Goal: Check status: Check status

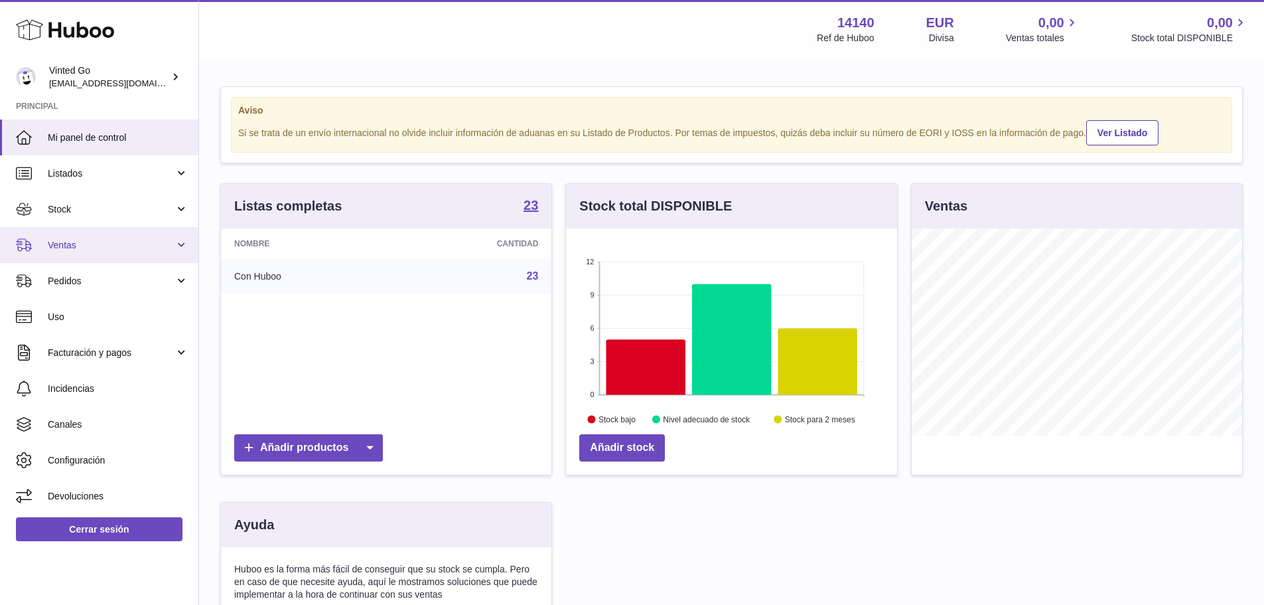
scroll to position [207, 331]
click at [108, 250] on span "Ventas" at bounding box center [111, 245] width 127 height 13
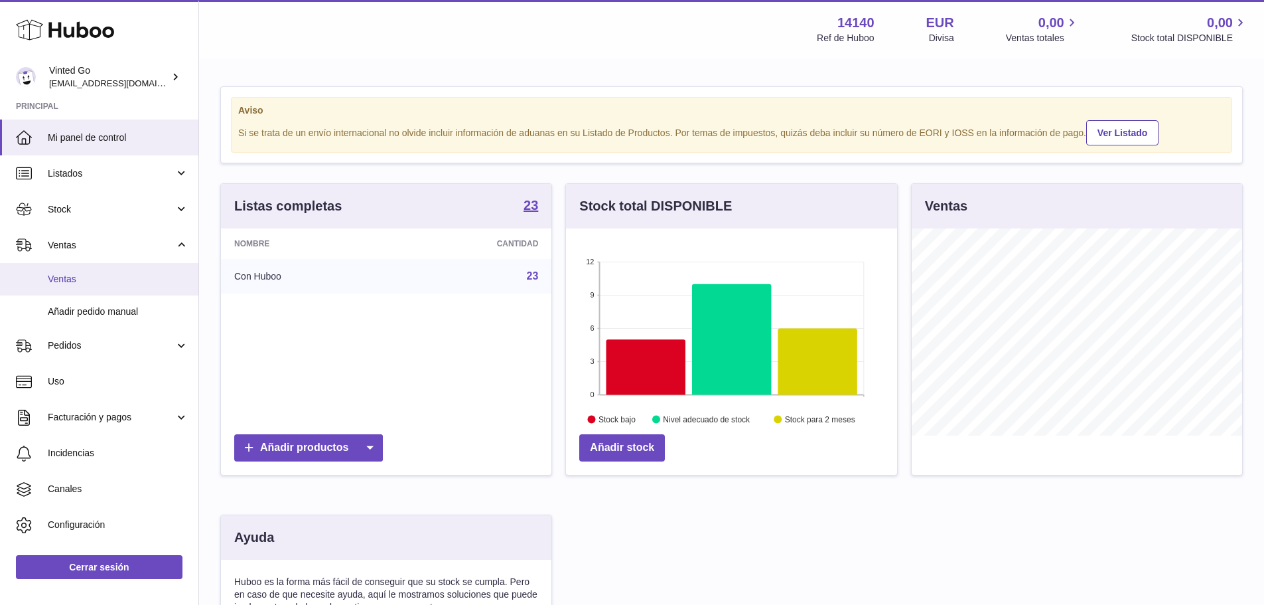
click at [102, 283] on span "Ventas" at bounding box center [118, 279] width 141 height 13
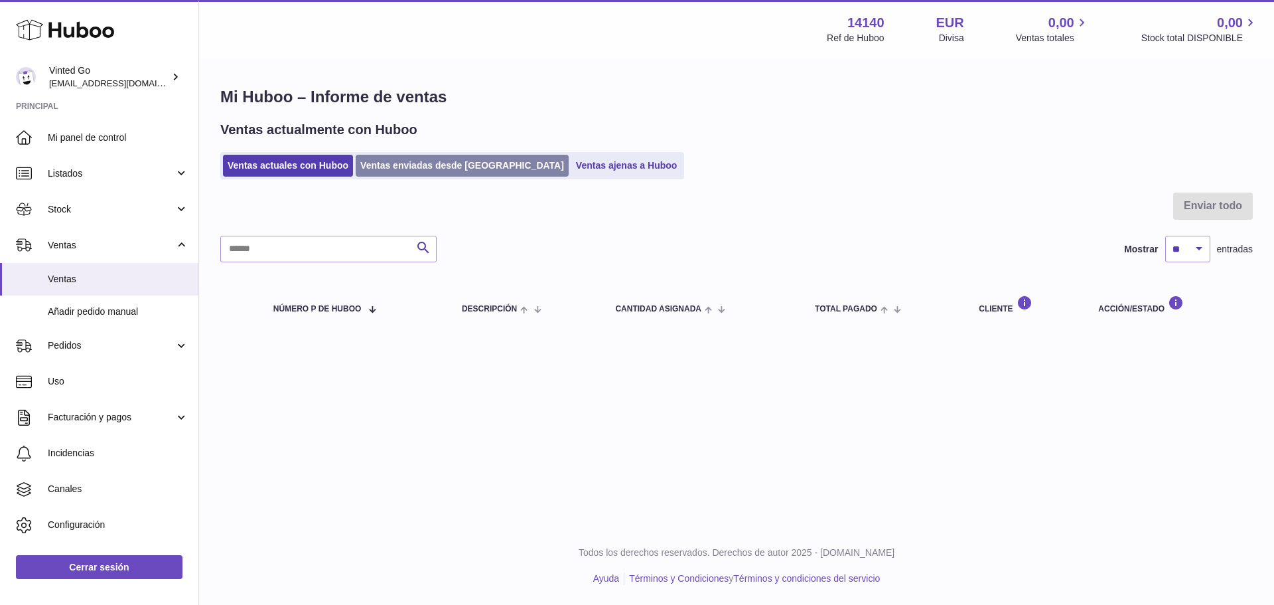
click at [417, 167] on link "Ventas enviadas desde [GEOGRAPHIC_DATA]" at bounding box center [462, 166] width 213 height 22
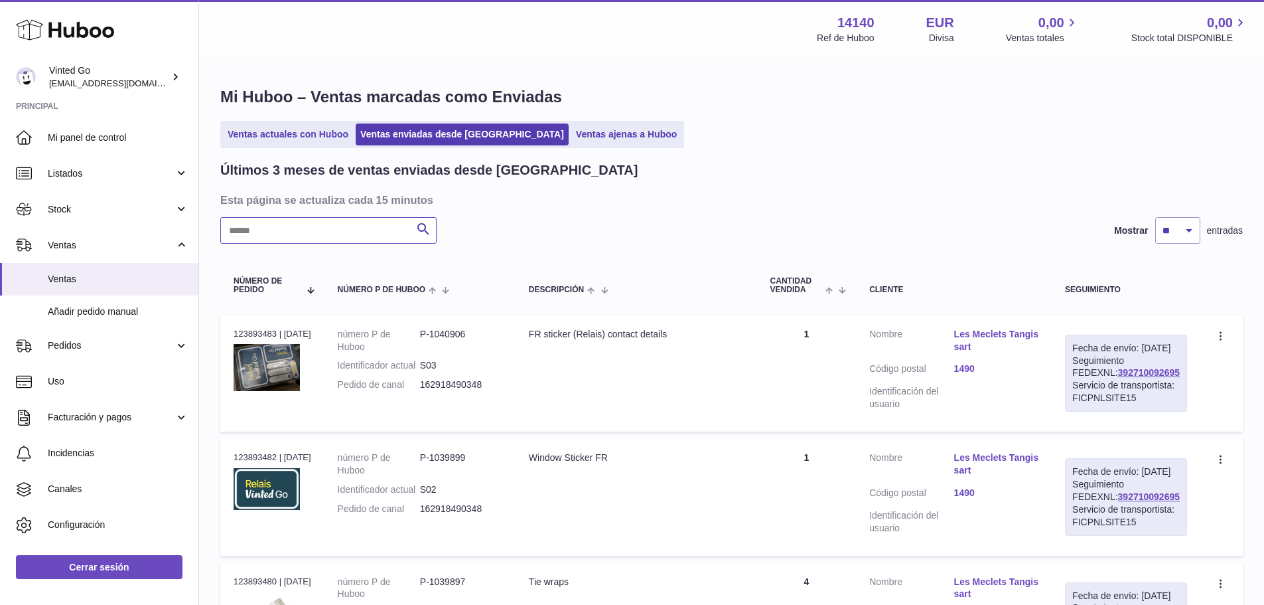
click at [362, 232] on input "text" at bounding box center [328, 230] width 216 height 27
paste input "**********"
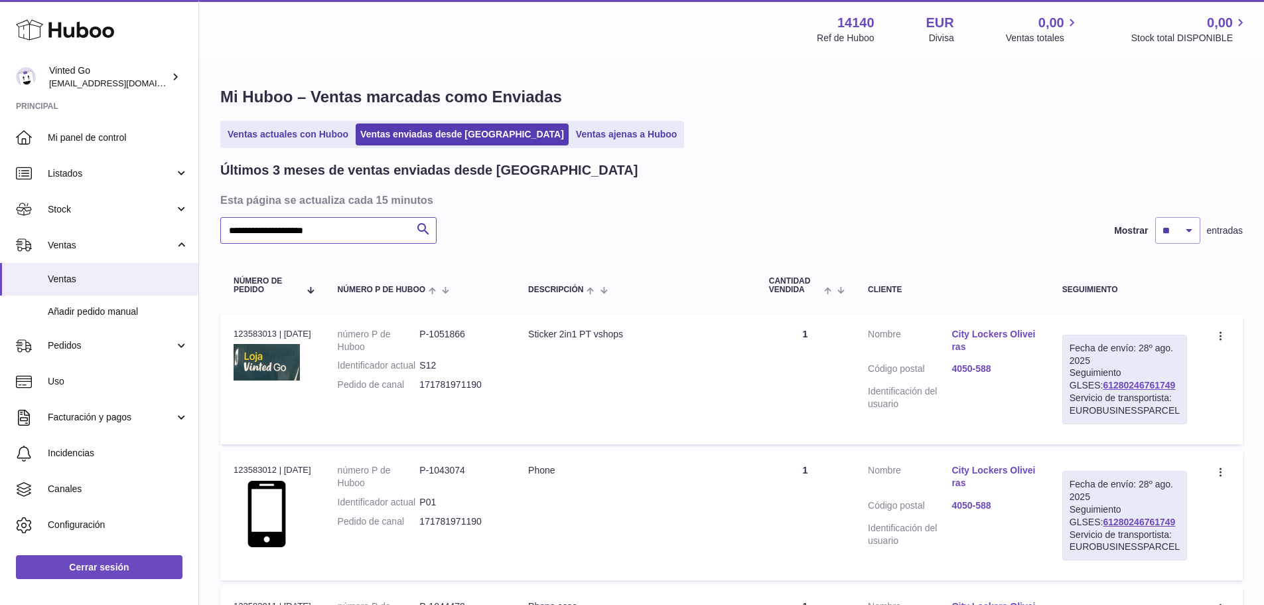
type input "**********"
drag, startPoint x: 1155, startPoint y: 386, endPoint x: 1075, endPoint y: 388, distance: 80.3
click at [1075, 388] on div "Fecha de envío: 28º ago. 2025 Seguimiento GLSES: 61280246761749 Servicio de tra…" at bounding box center [1125, 380] width 125 height 90
drag, startPoint x: 483, startPoint y: 397, endPoint x: 429, endPoint y: 389, distance: 53.7
click at [429, 389] on dl "número P de Huboo P-1051866 Identificador actual S12 Pedido de canal 1717819711…" at bounding box center [420, 363] width 164 height 70
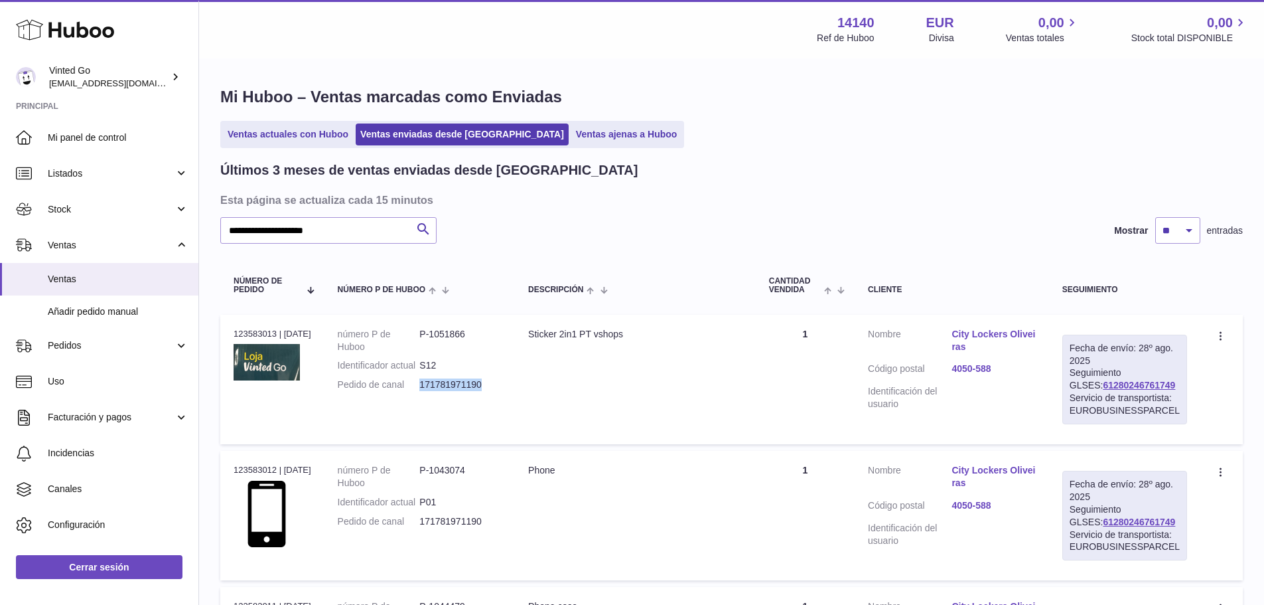
copy dd "171781971190"
click at [996, 331] on link "City Lockers Oliveiras" at bounding box center [994, 340] width 84 height 25
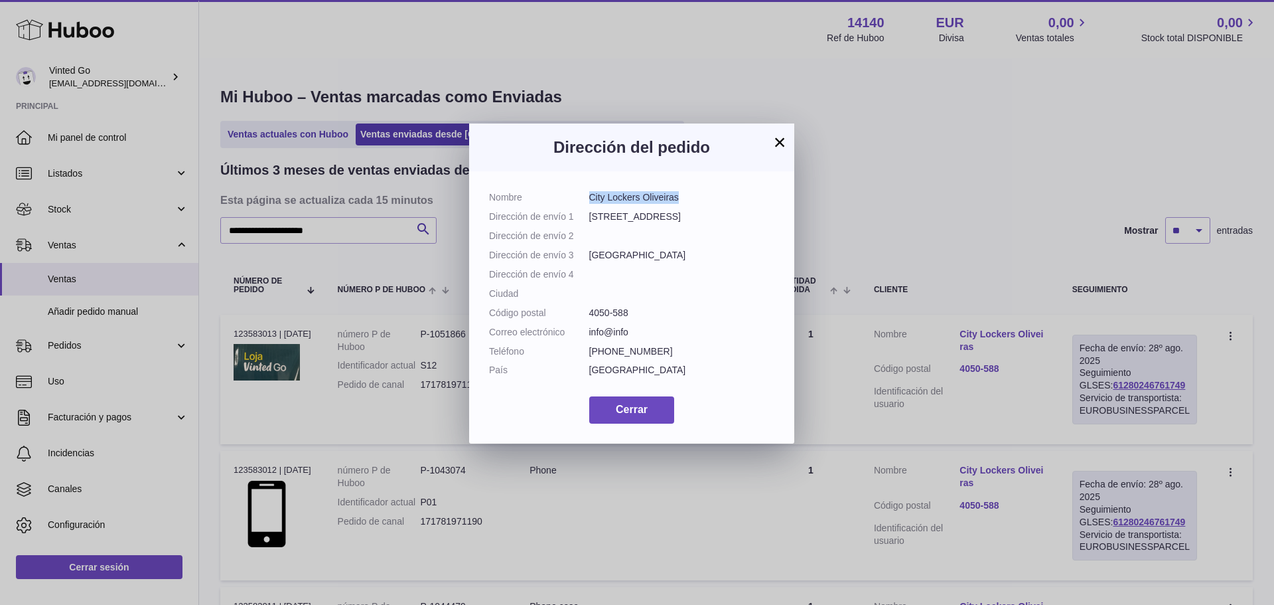
drag, startPoint x: 686, startPoint y: 196, endPoint x: 591, endPoint y: 198, distance: 94.9
click at [591, 198] on dd "City Lockers Oliveiras" at bounding box center [682, 197] width 186 height 13
copy dd "City Lockers Oliveiras"
